Goal: Task Accomplishment & Management: Use online tool/utility

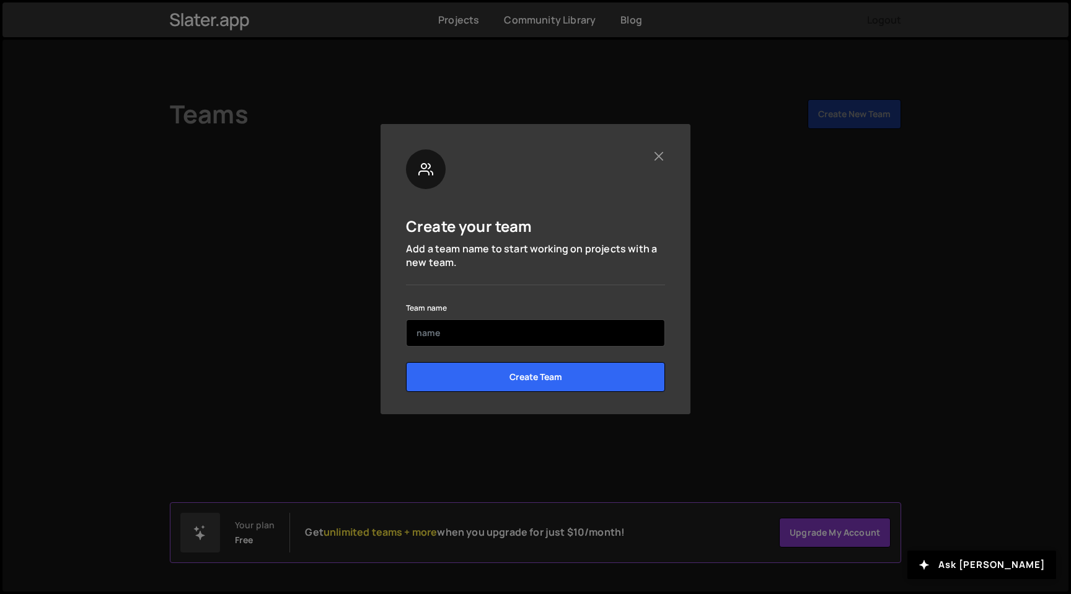
click at [485, 334] on input "text" at bounding box center [535, 332] width 259 height 27
type input "Test"
click at [683, 372] on div "Create your team Add a team name to start working on projects with a new team. …" at bounding box center [536, 269] width 310 height 290
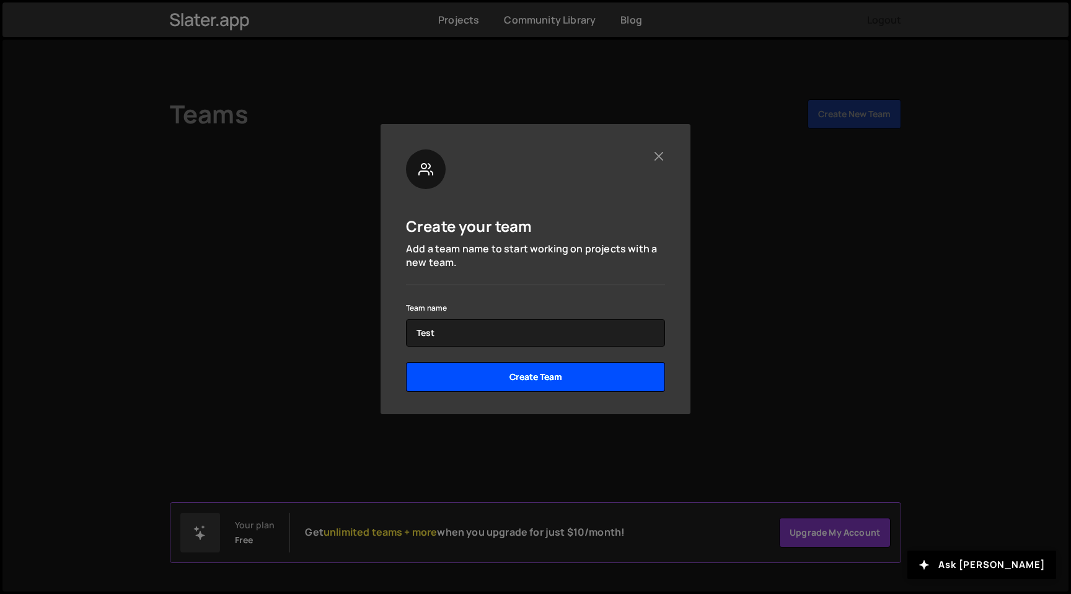
click at [602, 379] on input "Create Team" at bounding box center [535, 377] width 259 height 30
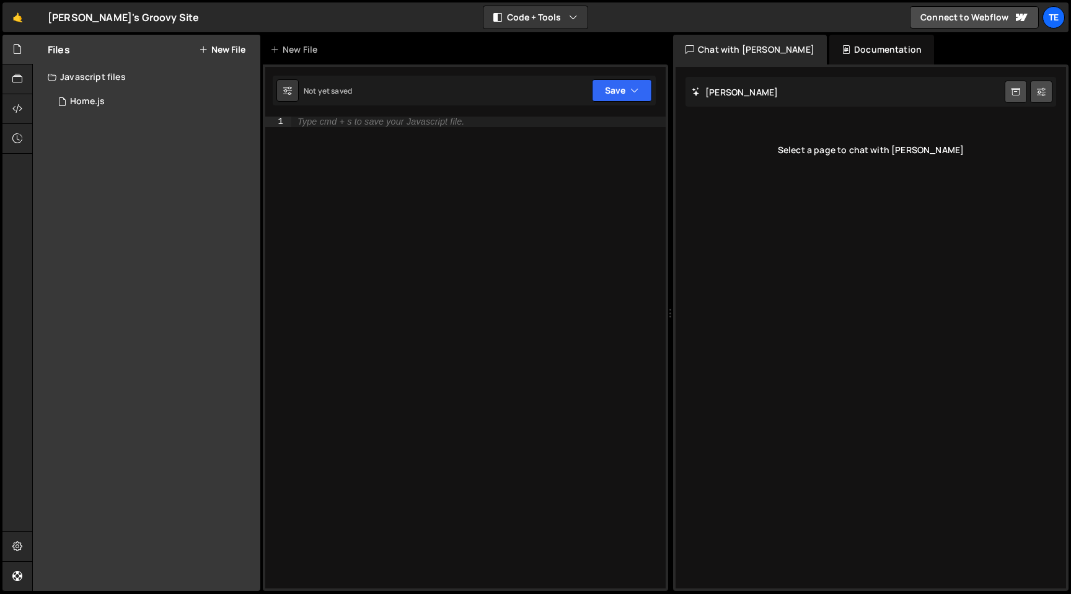
click at [404, 132] on div "Type cmd + s to save your Javascript file." at bounding box center [478, 363] width 374 height 492
click at [89, 102] on div "Home.js" at bounding box center [87, 101] width 35 height 11
